Goal: Task Accomplishment & Management: Manage account settings

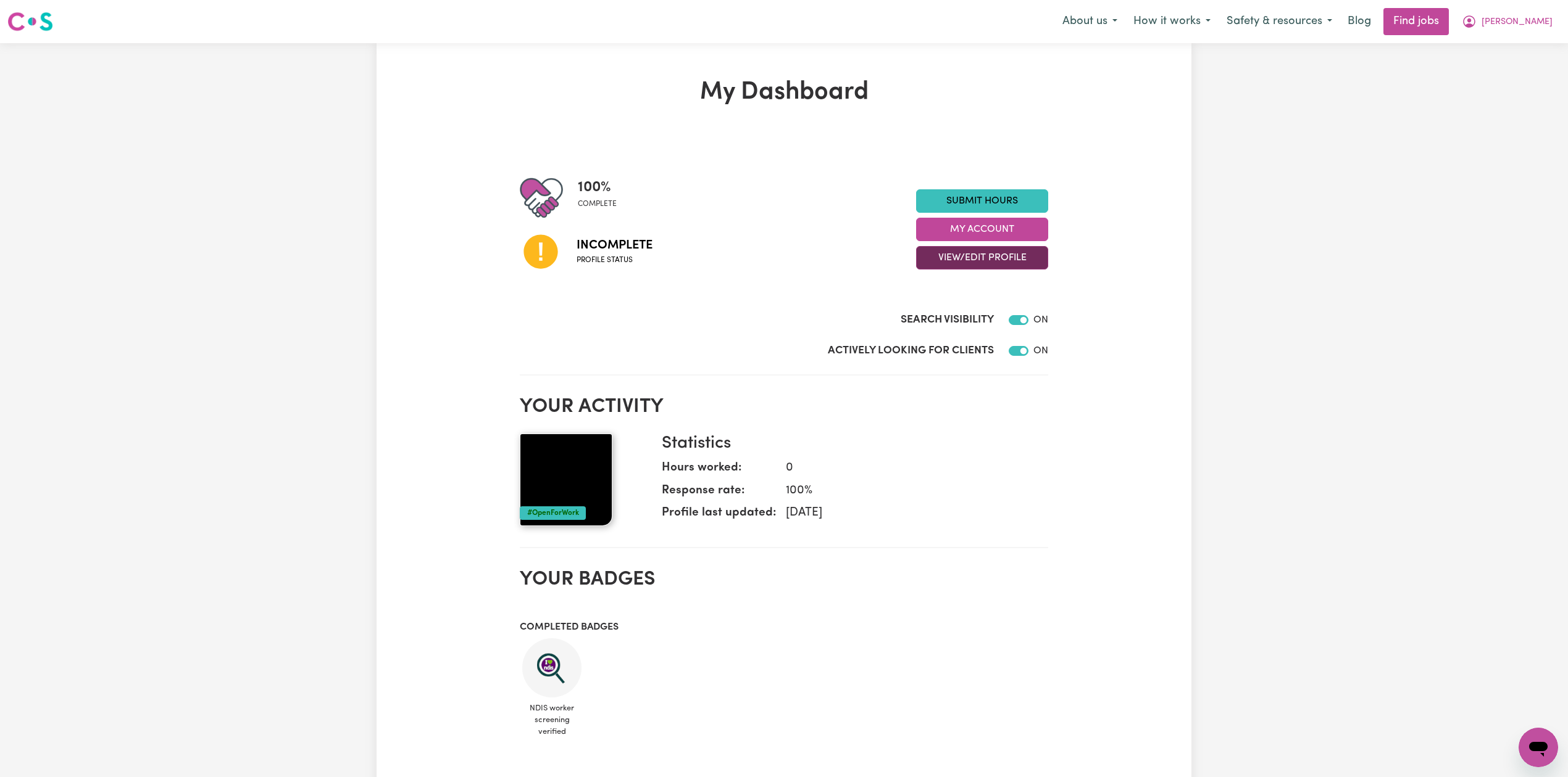
click at [1017, 267] on button "View/Edit Profile" at bounding box center [982, 258] width 132 height 24
click at [978, 321] on link "Edit Profile" at bounding box center [974, 314] width 115 height 24
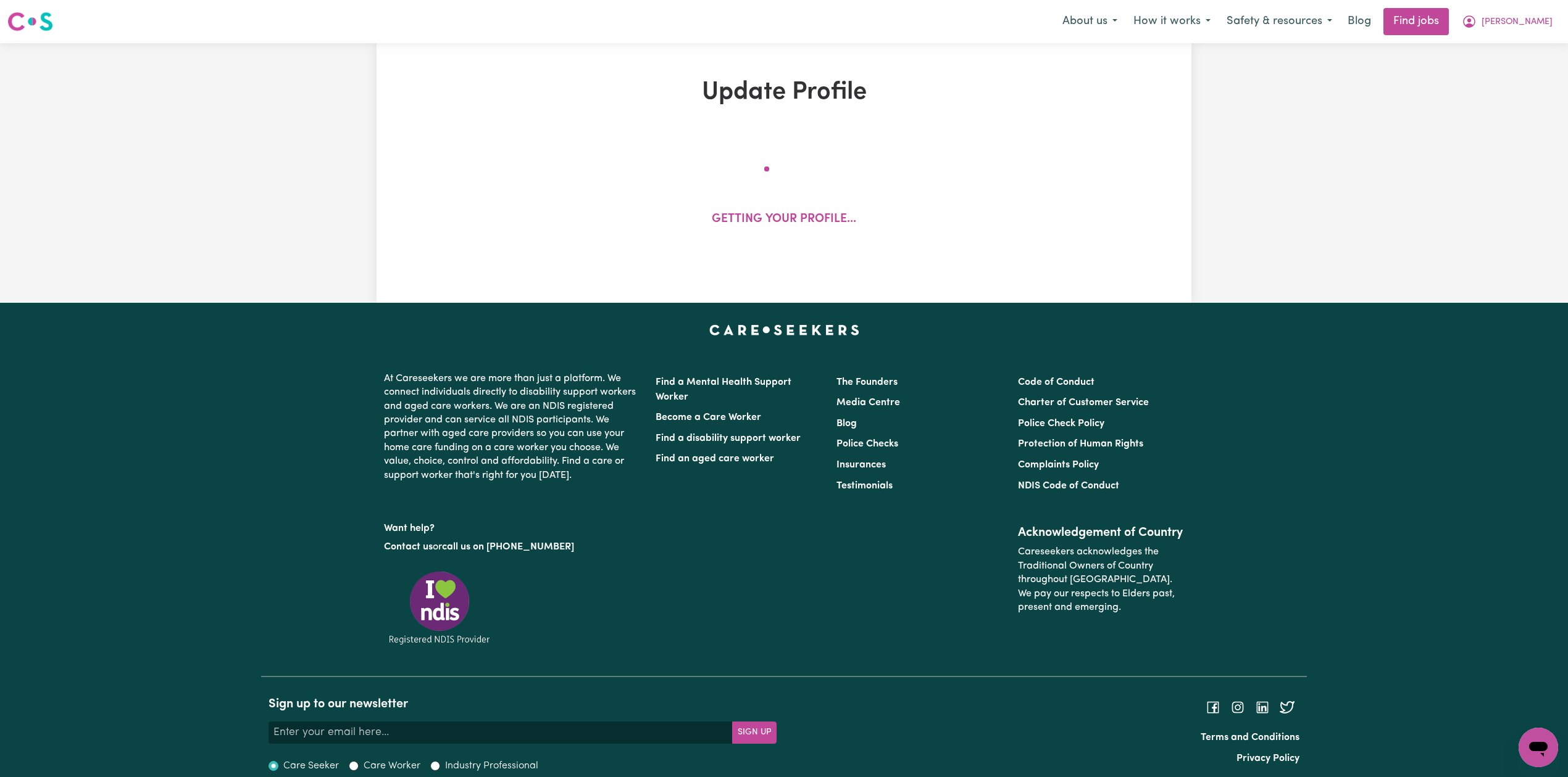
select select "[DEMOGRAPHIC_DATA]"
select select "[DEMOGRAPHIC_DATA] Work Visa"
select select "Studying a healthcare related degree or qualification"
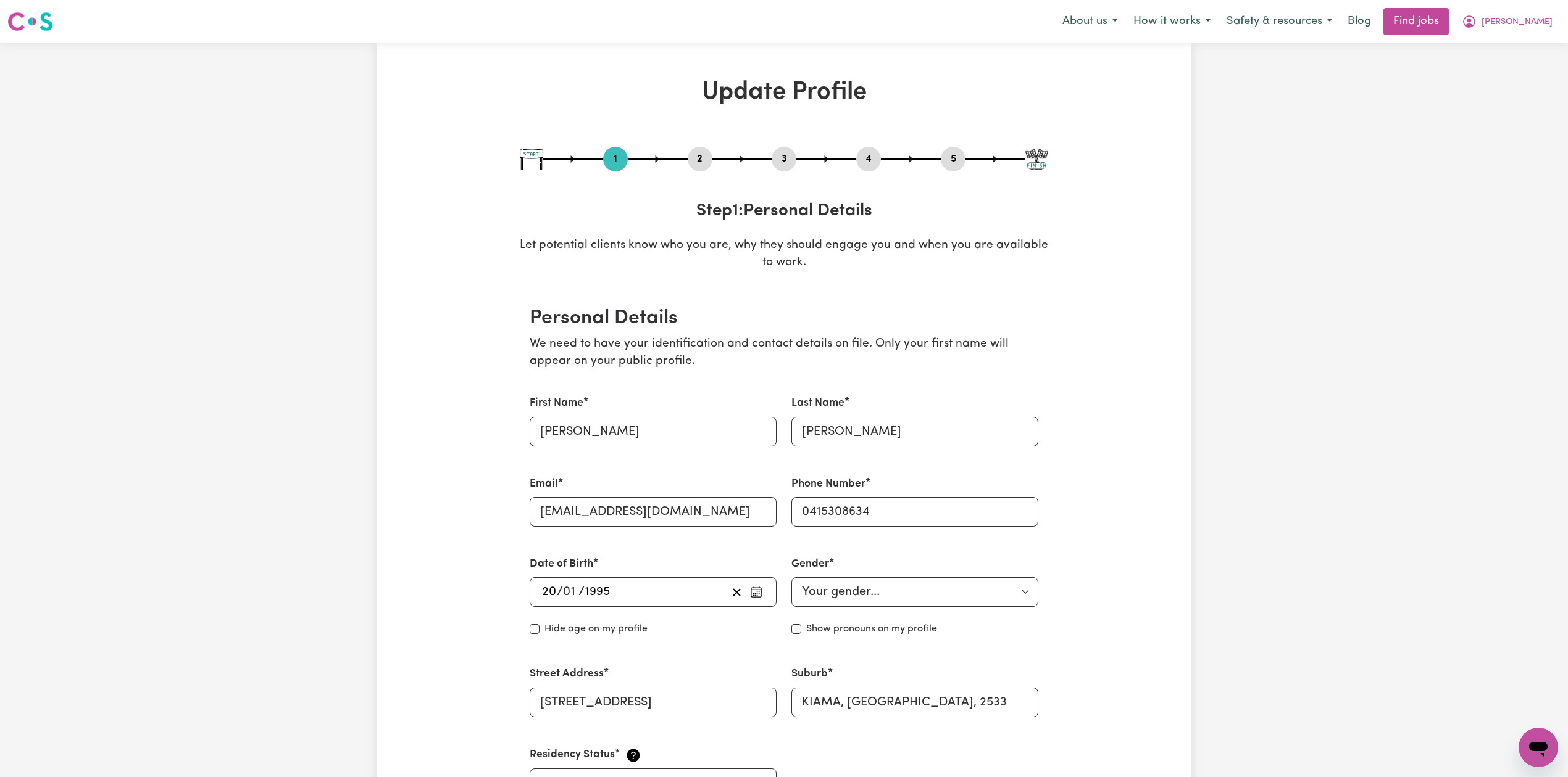
click at [700, 156] on button "2" at bounding box center [699, 159] width 24 height 16
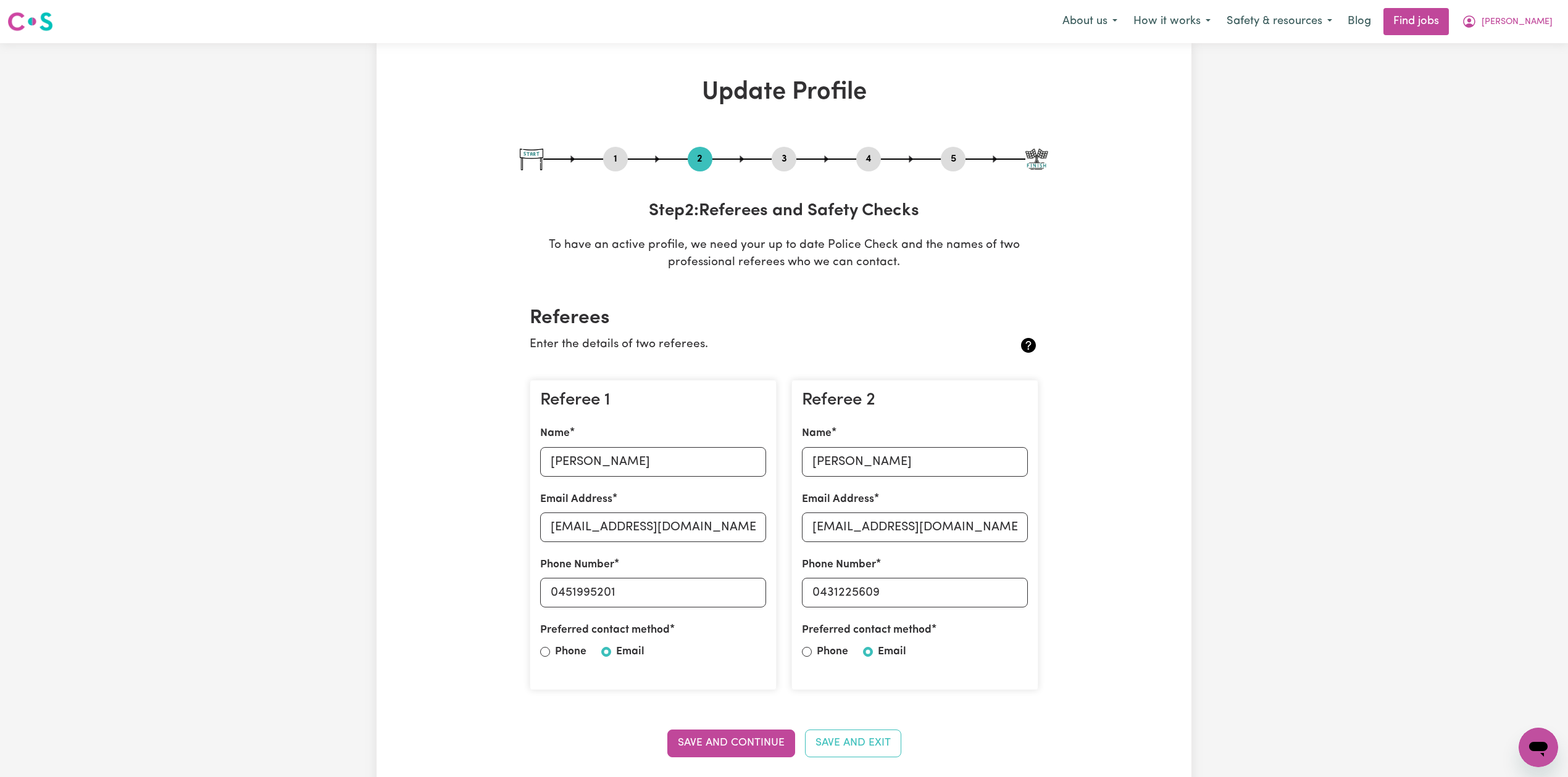
click at [961, 154] on button "5" at bounding box center [952, 159] width 24 height 16
select select "I am providing services by being employed by an organisation"
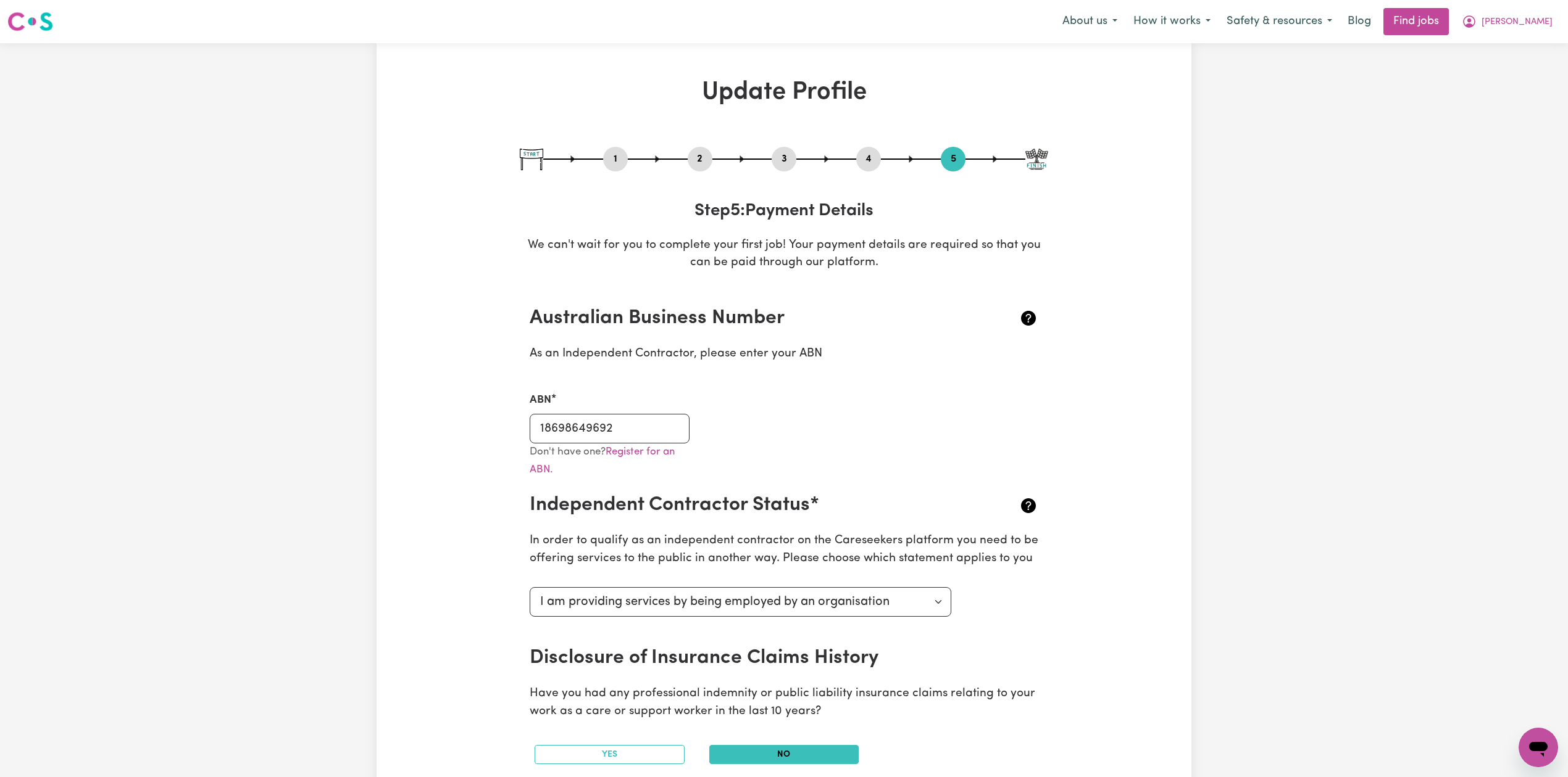
click at [1491, 3] on nav "Menu About us How it works Safety & resources Blog Find jobs [PERSON_NAME]" at bounding box center [784, 21] width 1568 height 43
click at [1500, 20] on span "[PERSON_NAME]" at bounding box center [1517, 22] width 71 height 13
click at [1500, 64] on link "My Dashboard" at bounding box center [1511, 71] width 98 height 24
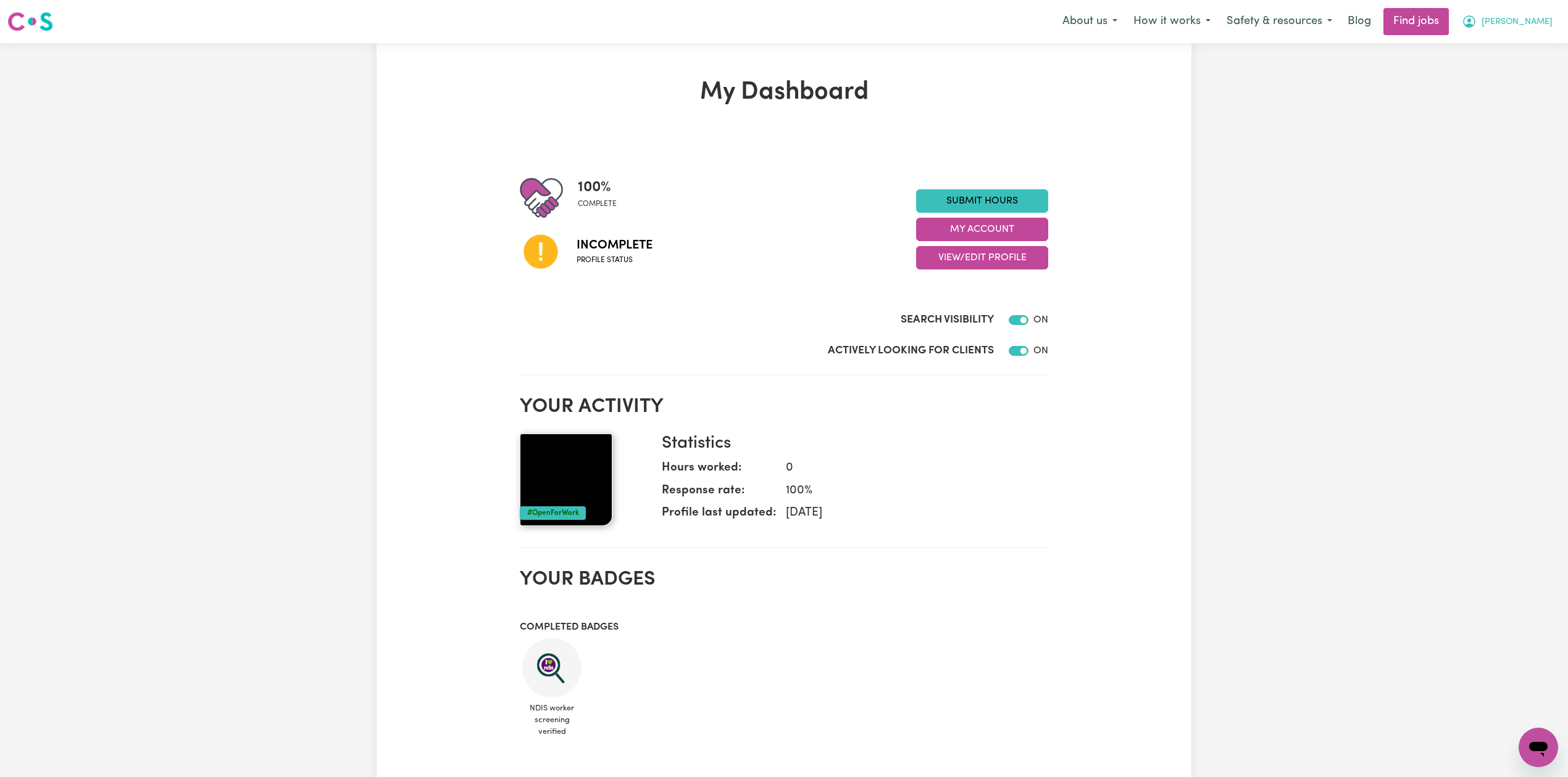
click at [1535, 29] on button "[PERSON_NAME]" at bounding box center [1507, 21] width 107 height 26
click at [1527, 89] on link "Logout" at bounding box center [1511, 94] width 98 height 24
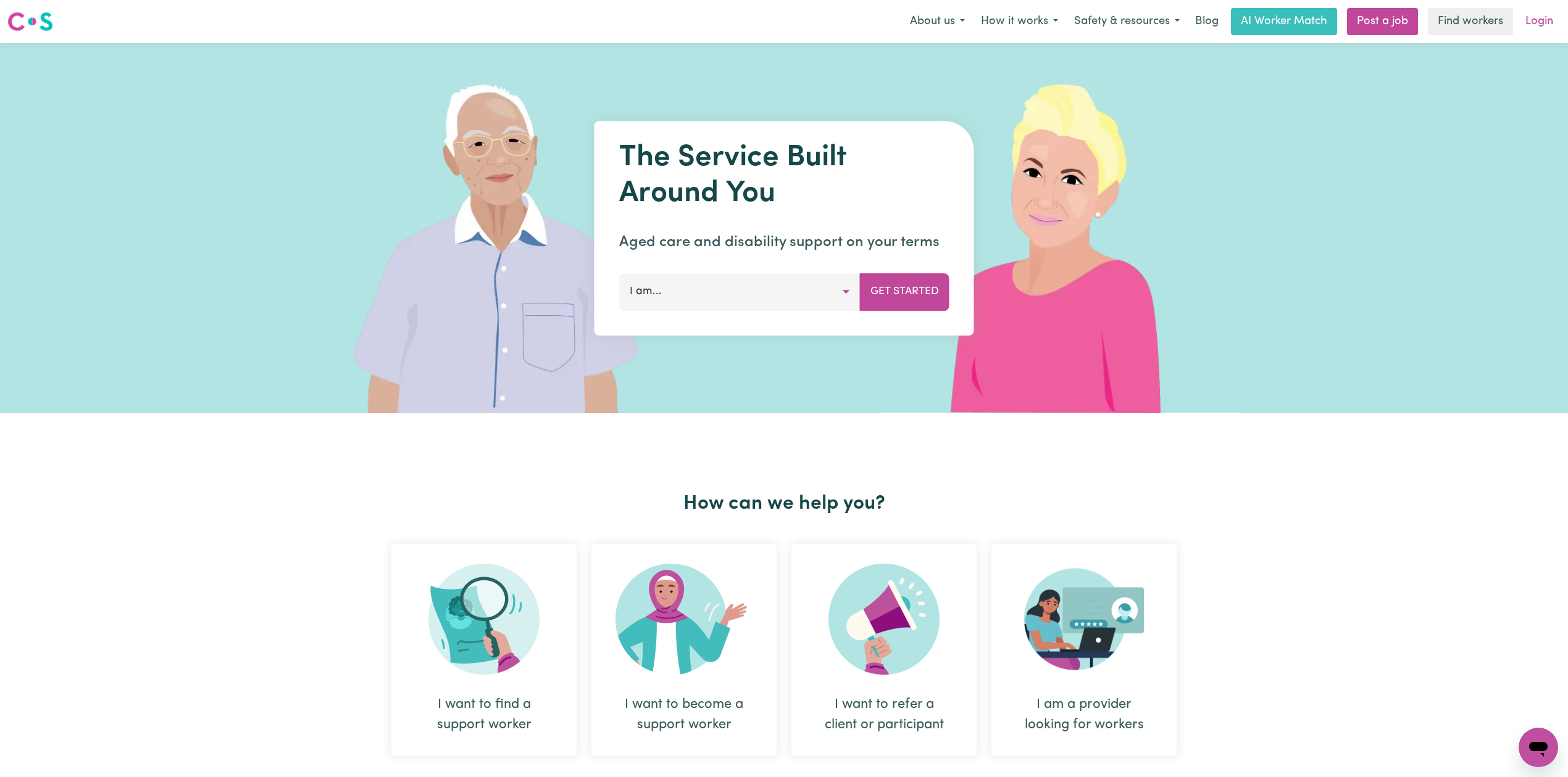
click at [1546, 28] on link "Login" at bounding box center [1539, 22] width 43 height 27
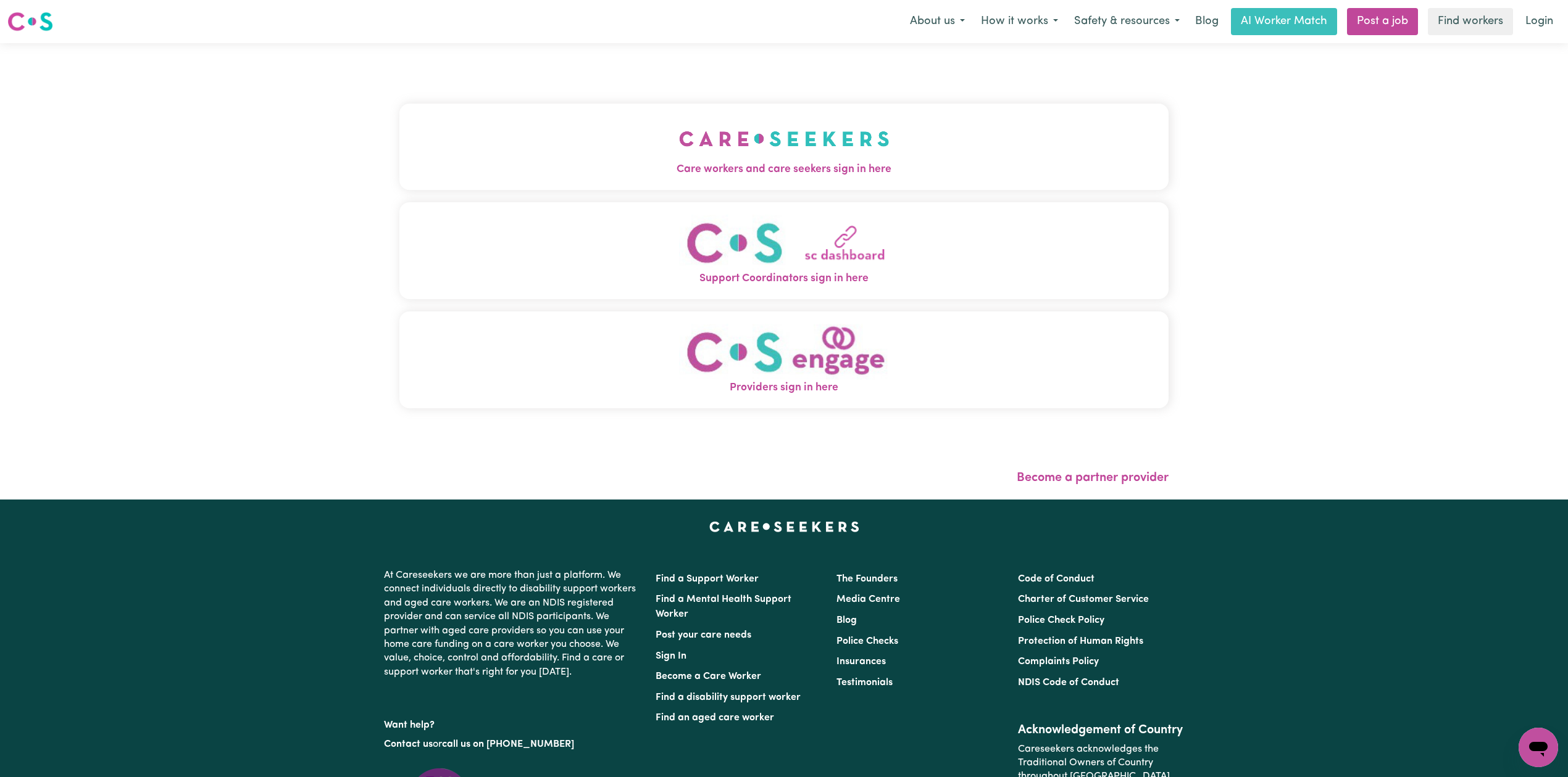
click at [679, 124] on img "Care workers and care seekers sign in here" at bounding box center [784, 139] width 210 height 45
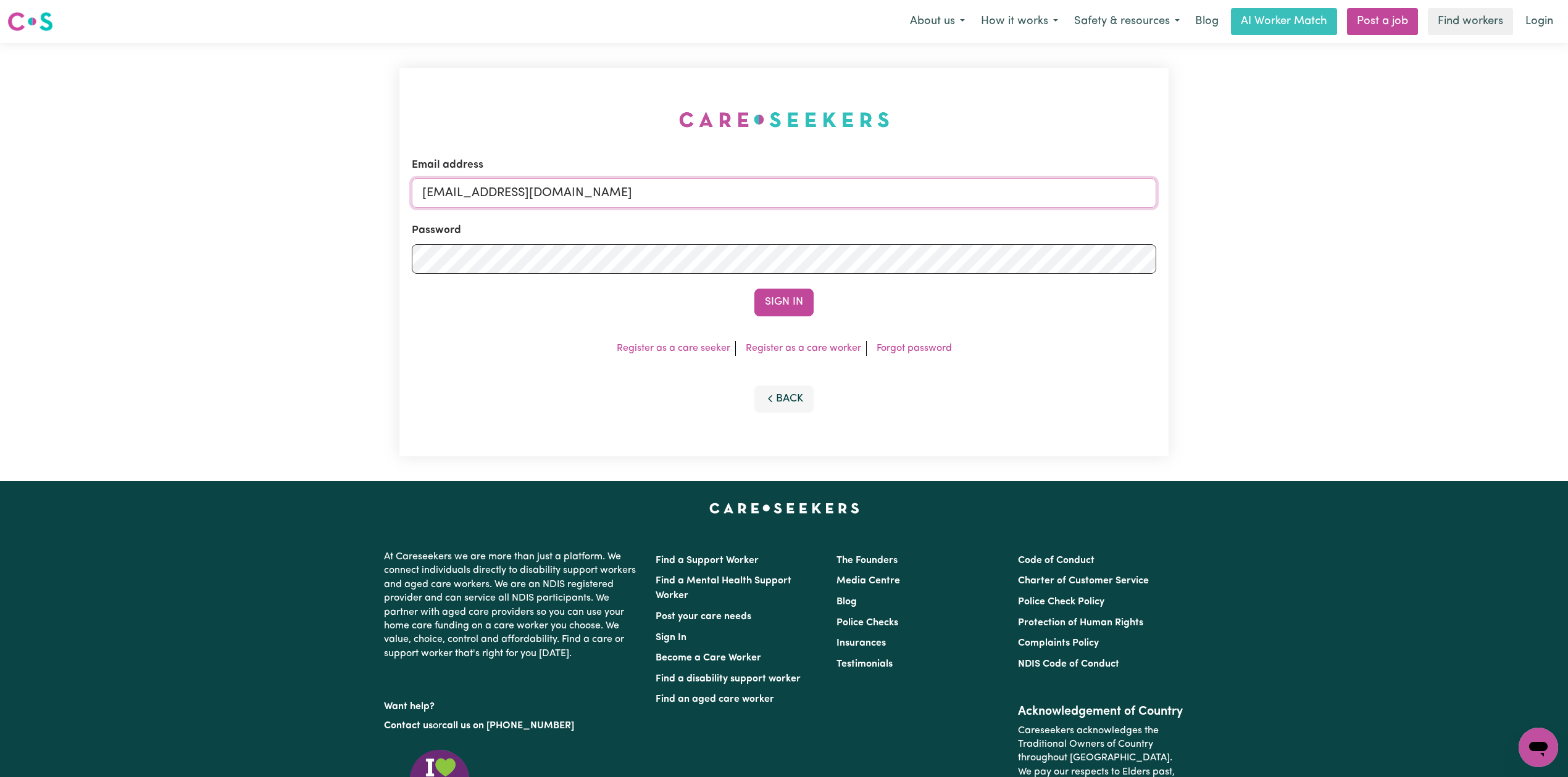
click at [522, 179] on input "[EMAIL_ADDRESS][DOMAIN_NAME]" at bounding box center [783, 193] width 744 height 29
drag, startPoint x: 485, startPoint y: 186, endPoint x: 801, endPoint y: 186, distance: 316.0
click at [801, 186] on input "Superuser~[EMAIL_ADDRESS][DOMAIN_NAME]" at bounding box center [783, 193] width 744 height 29
type input "Superuser~[EMAIL_ADDRESS][DOMAIN_NAME]"
click at [777, 316] on button "Sign In" at bounding box center [784, 302] width 59 height 27
